Goal: Find contact information: Obtain details needed to contact an individual or organization

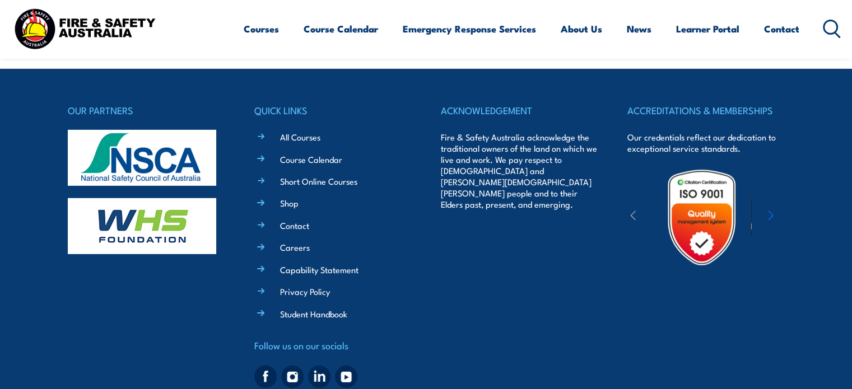
scroll to position [3576, 0]
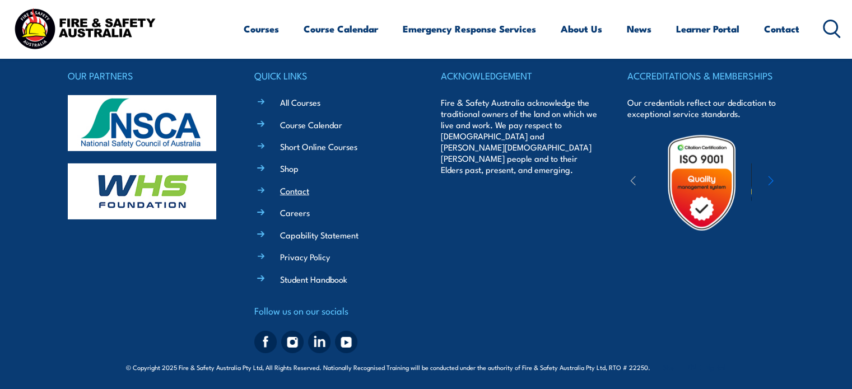
click at [291, 194] on link "Contact" at bounding box center [294, 191] width 29 height 12
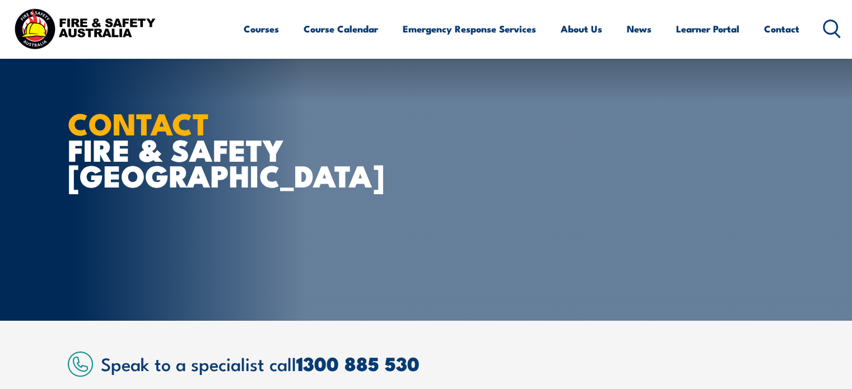
scroll to position [392, 0]
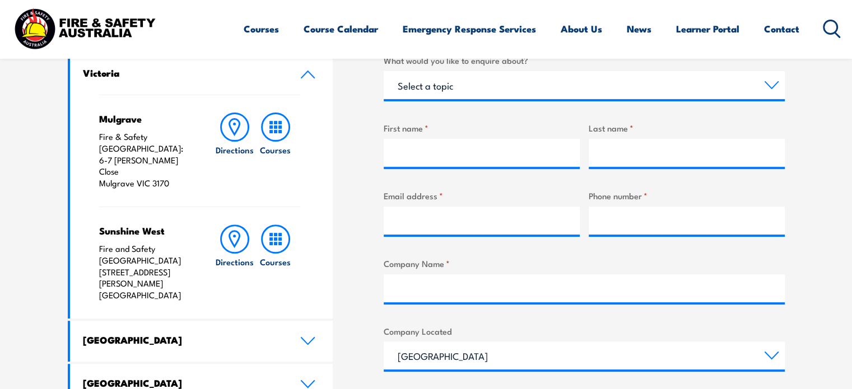
drag, startPoint x: 171, startPoint y: 158, endPoint x: 91, endPoint y: 124, distance: 86.8
click at [91, 124] on div "Mulgrave Fire & Safety [GEOGRAPHIC_DATA]: [STREET_ADDRESS][PERSON_NAME] Directi…" at bounding box center [201, 207] width 263 height 224
click at [44, 125] on section "Speak to a specialist call [PHONE_NUMBER] LOCATIONS NEAR [GEOGRAPHIC_DATA] [GEO…" at bounding box center [426, 290] width 852 height 722
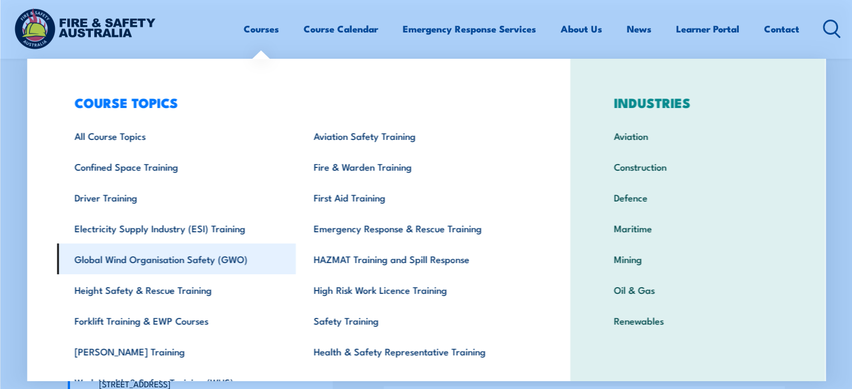
scroll to position [56, 0]
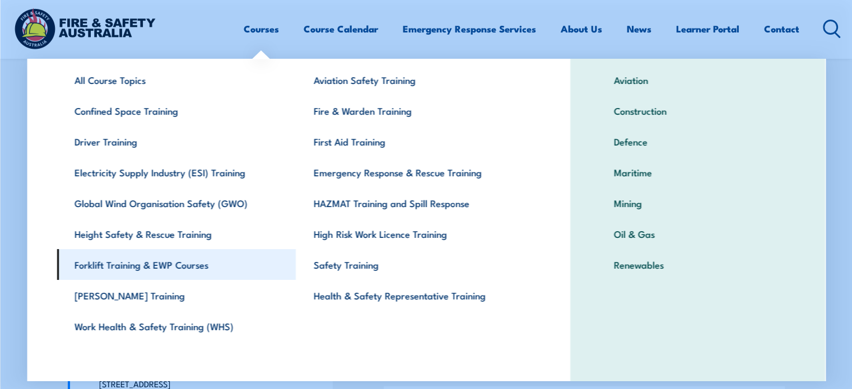
click at [134, 267] on link "Forklift Training & EWP Courses" at bounding box center [176, 264] width 239 height 31
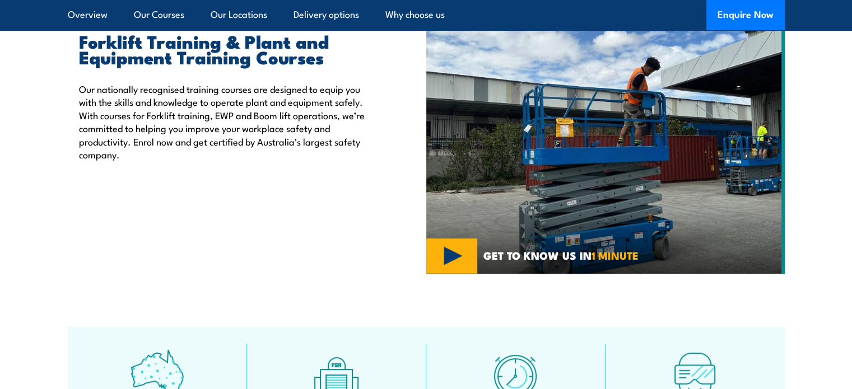
scroll to position [392, 0]
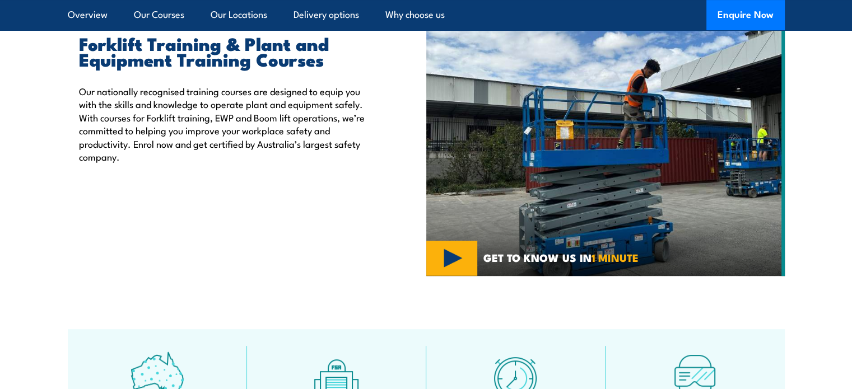
click at [434, 264] on img at bounding box center [605, 141] width 358 height 269
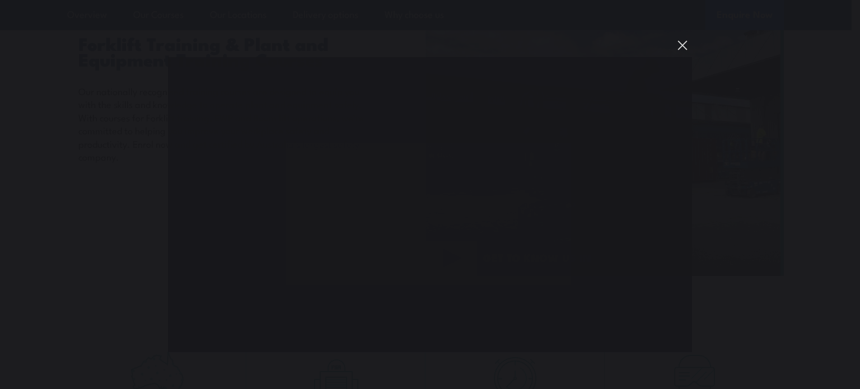
click at [680, 44] on button "You can close this modal content with the ESC key" at bounding box center [682, 45] width 19 height 19
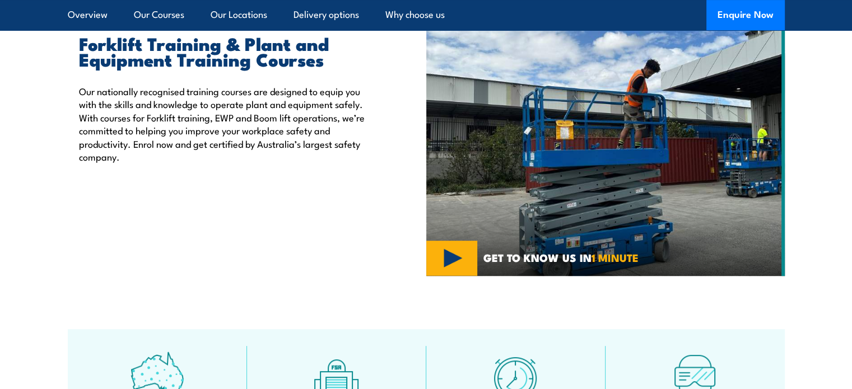
click at [206, 254] on div "Forklift Training & Plant and Equipment Training Courses Our nationally recogni…" at bounding box center [247, 141] width 358 height 269
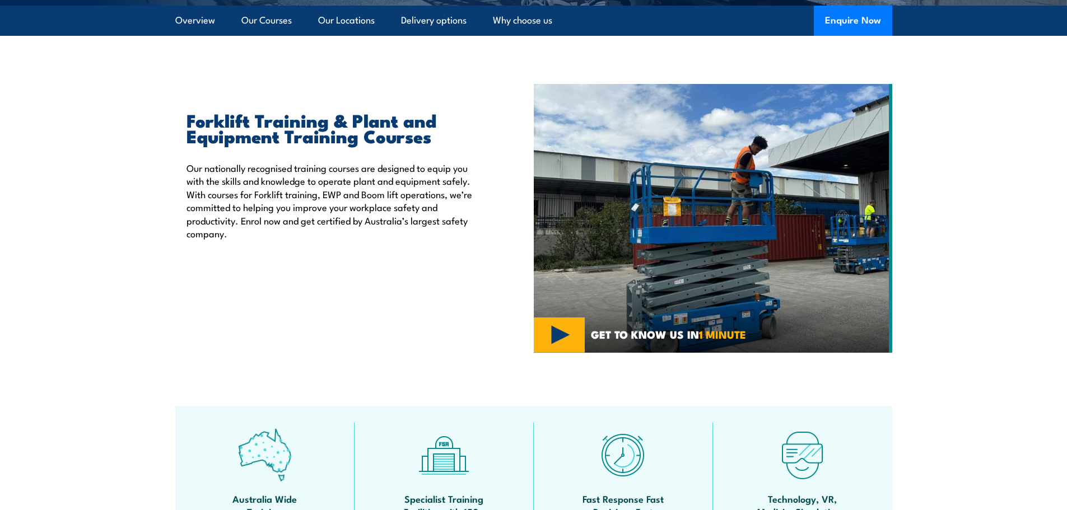
scroll to position [280, 0]
